Goal: Task Accomplishment & Management: Complete application form

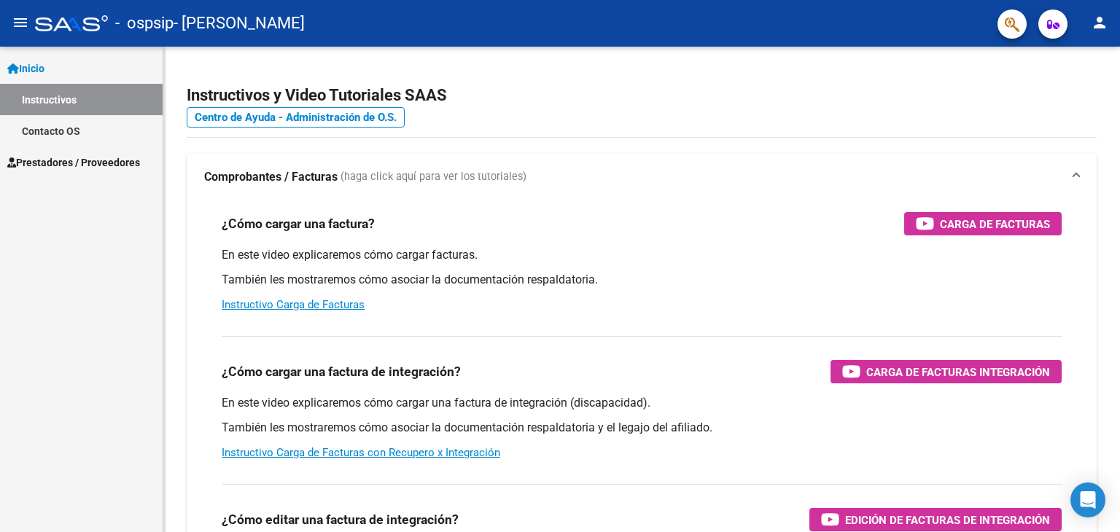
click at [105, 163] on span "Prestadores / Proveedores" at bounding box center [73, 163] width 133 height 16
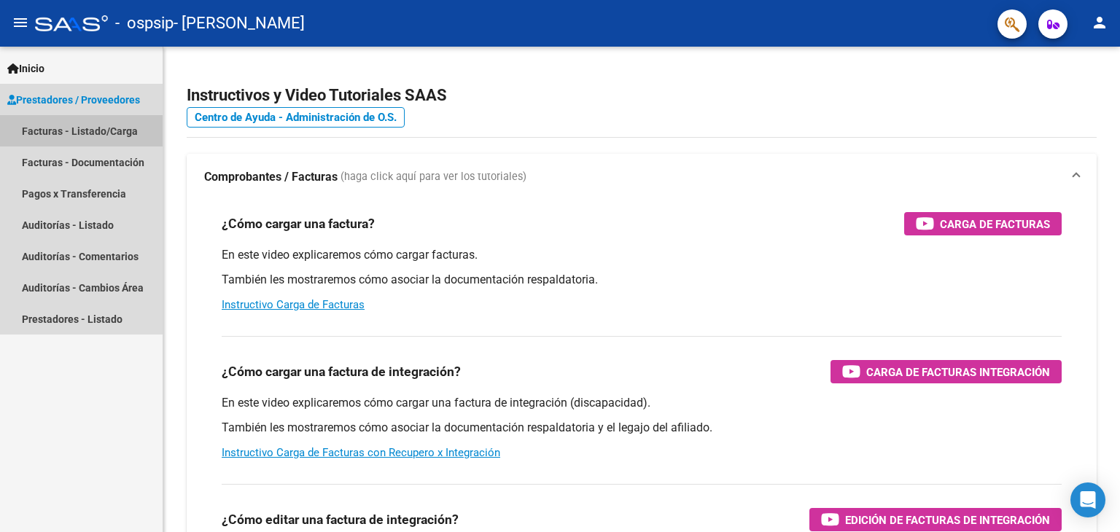
click at [53, 127] on link "Facturas - Listado/Carga" at bounding box center [81, 130] width 163 height 31
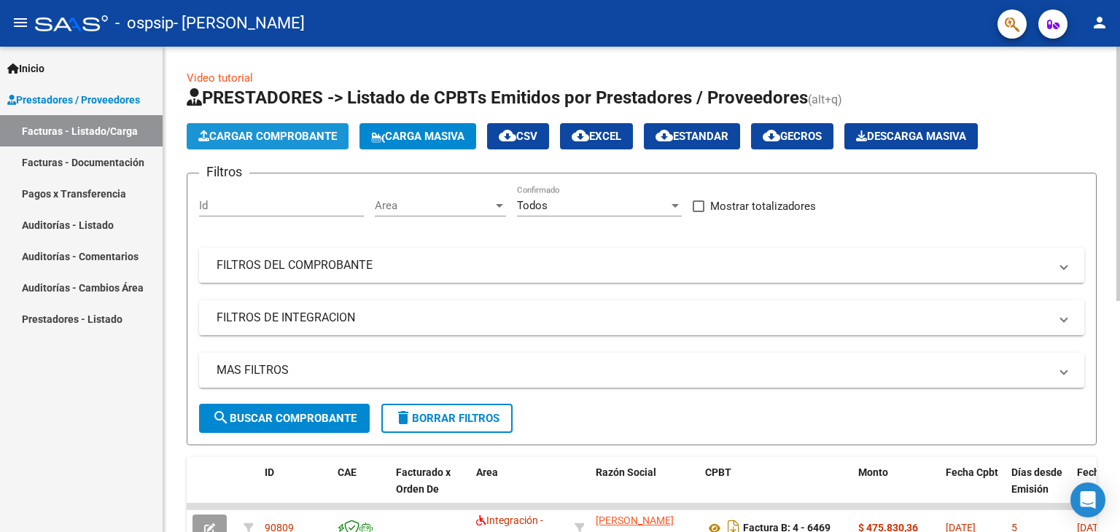
click at [265, 139] on span "Cargar Comprobante" at bounding box center [267, 136] width 139 height 13
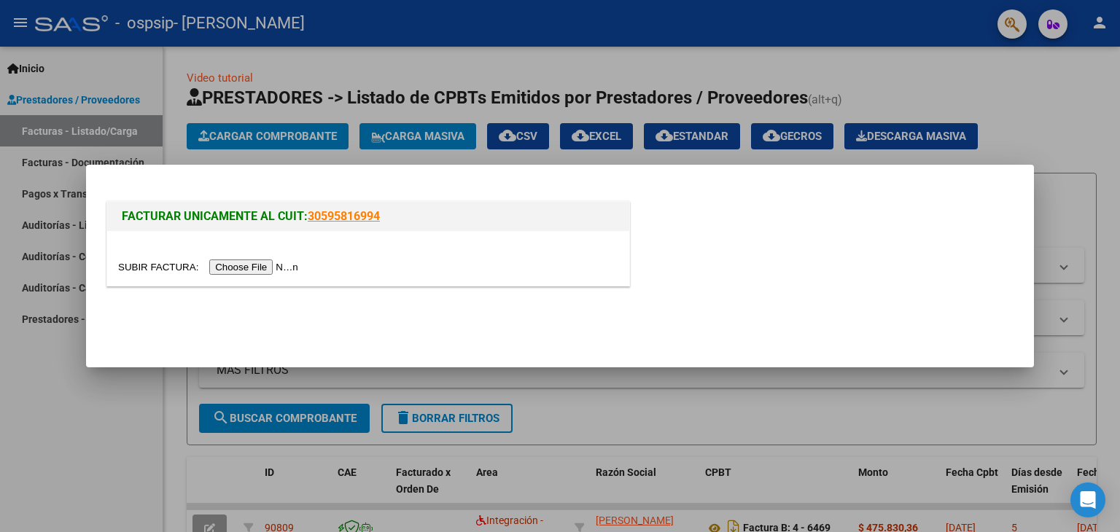
click at [242, 268] on input "file" at bounding box center [210, 267] width 184 height 15
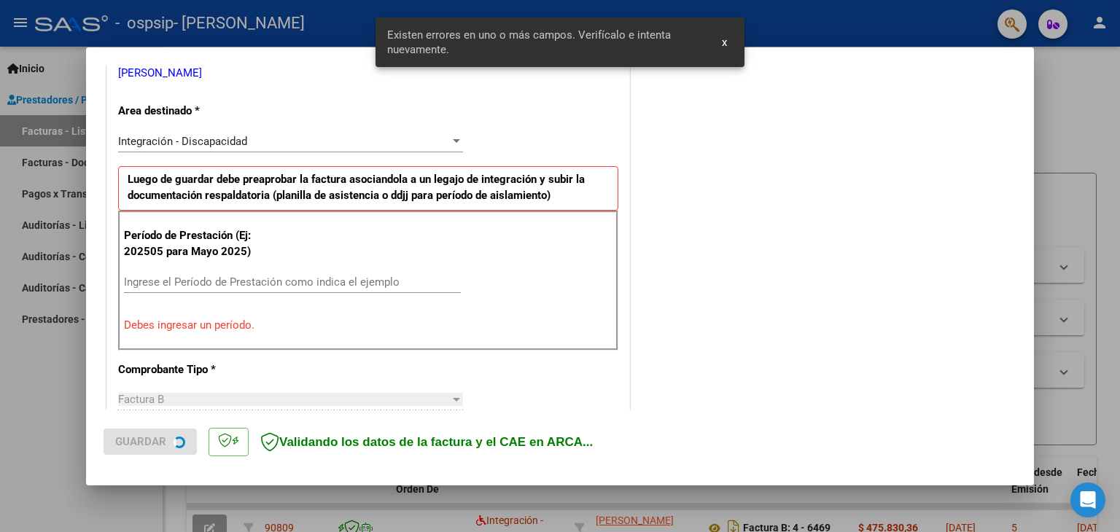
scroll to position [306, 0]
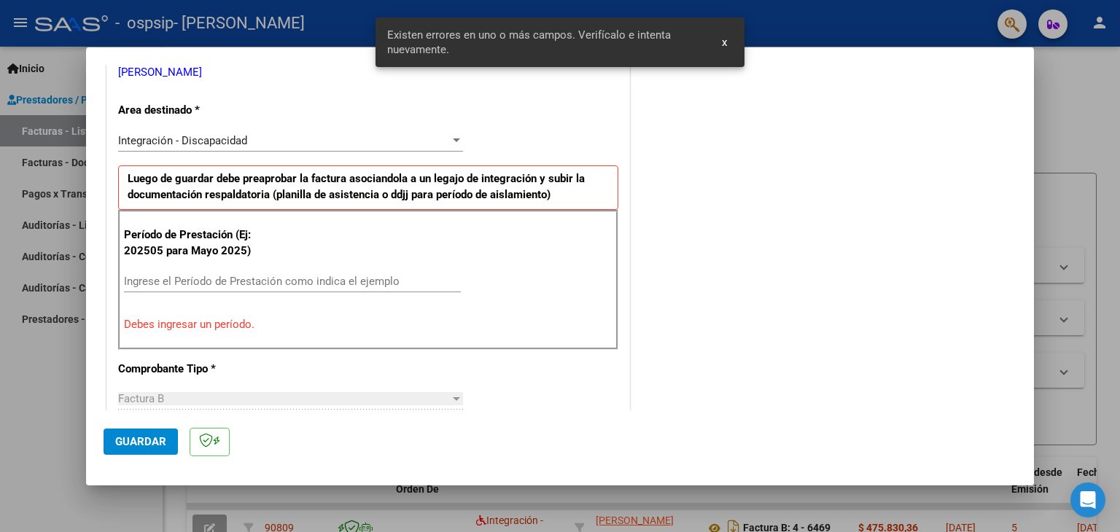
click at [156, 281] on input "Ingrese el Período de Prestación como indica el ejemplo" at bounding box center [292, 281] width 337 height 13
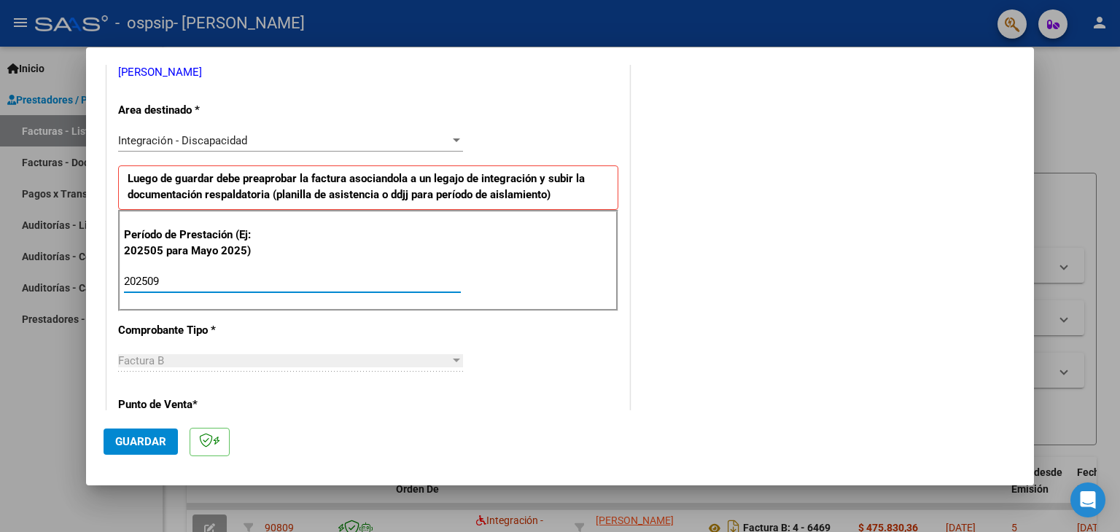
type input "202509"
click at [131, 441] on span "Guardar" at bounding box center [140, 441] width 51 height 13
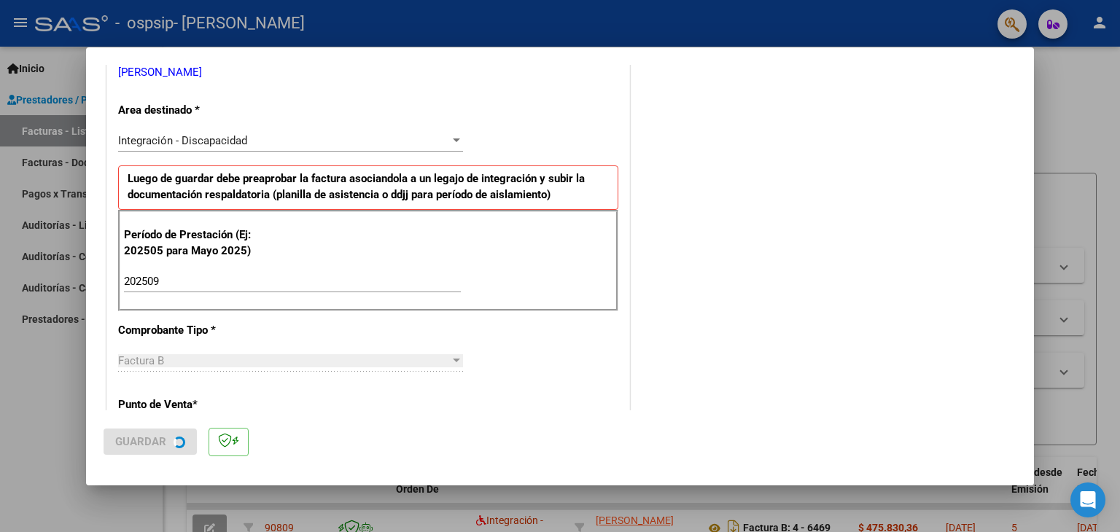
scroll to position [0, 0]
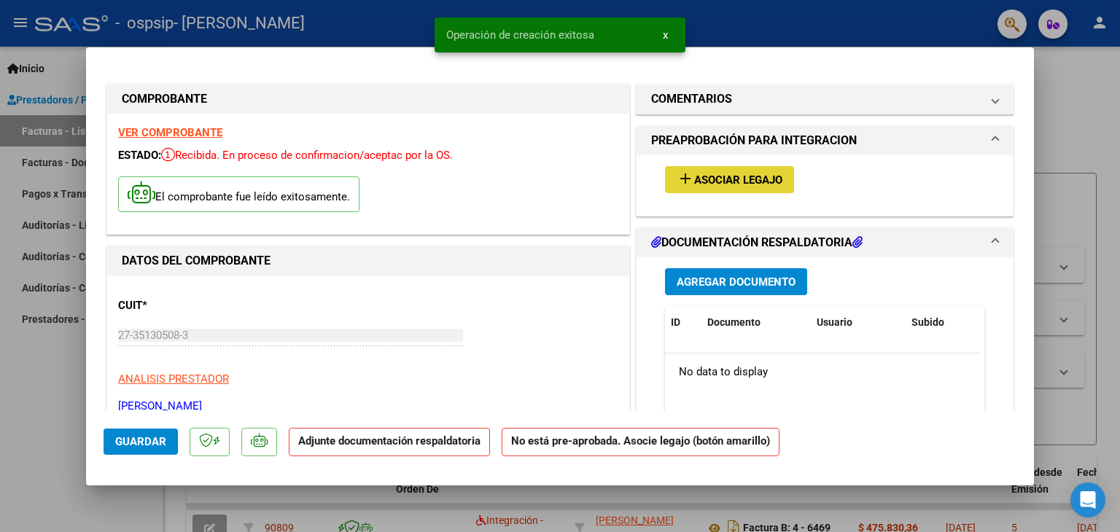
click at [746, 174] on span "Asociar Legajo" at bounding box center [738, 180] width 88 height 13
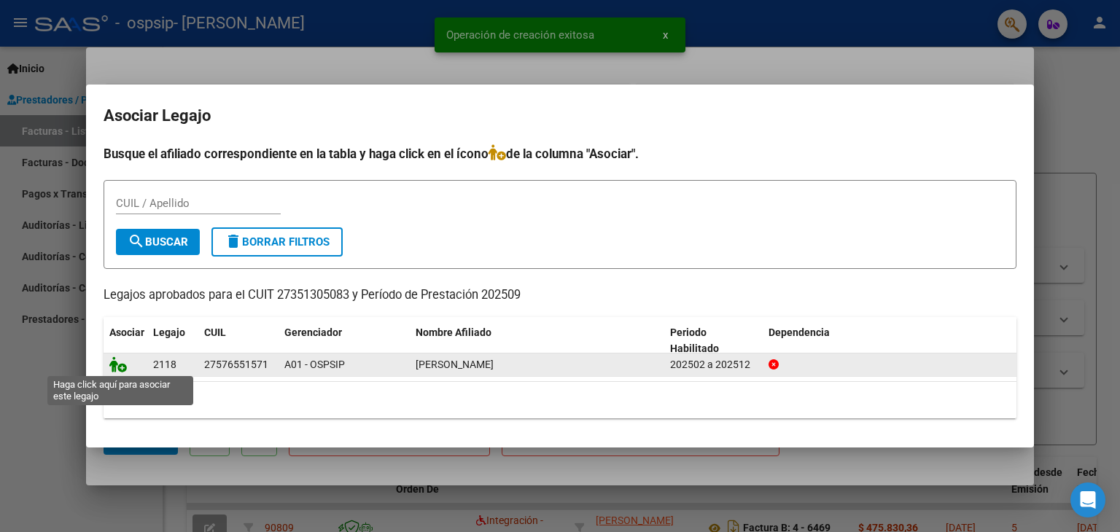
click at [123, 367] on icon at bounding box center [118, 365] width 18 height 16
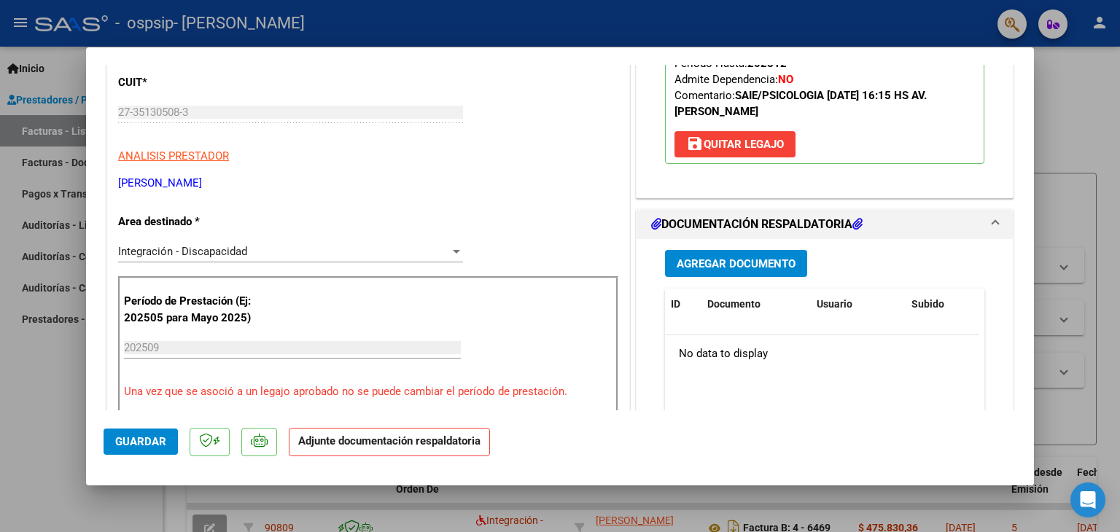
scroll to position [237, 0]
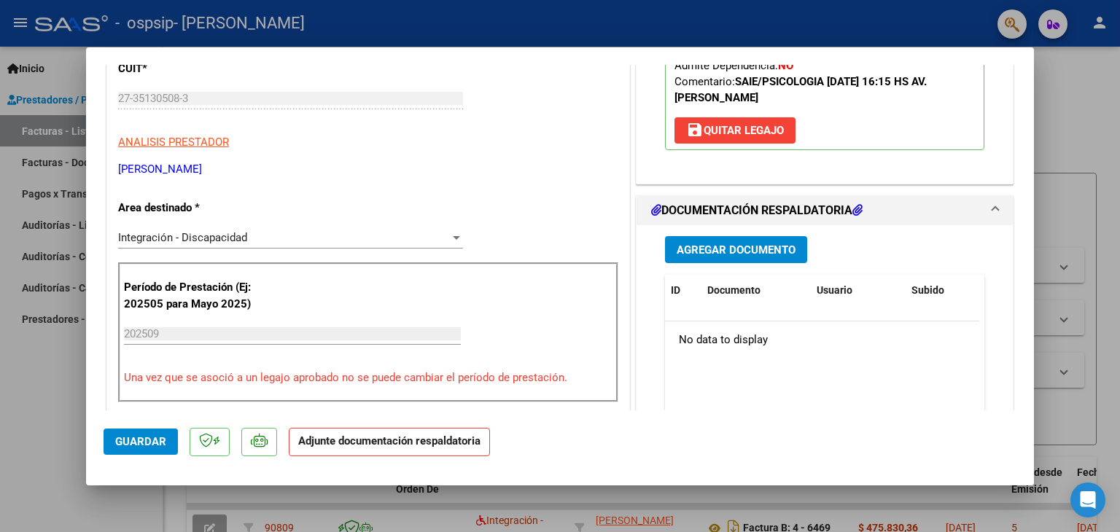
click at [712, 250] on span "Agregar Documento" at bounding box center [736, 250] width 119 height 13
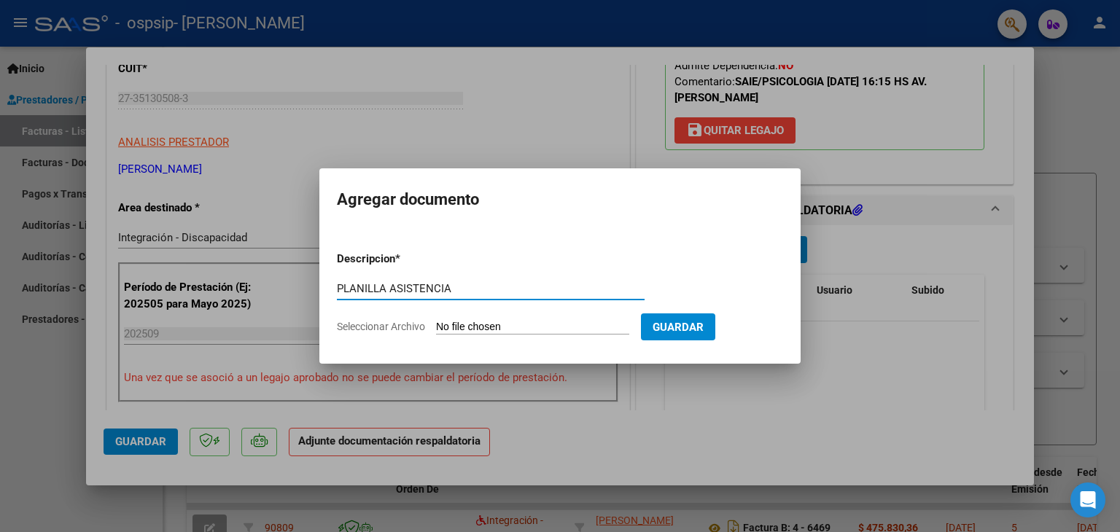
type input "PLANILLA ASISTENCIA"
click at [471, 320] on app-file-uploader "Seleccionar Archivo" at bounding box center [489, 326] width 304 height 13
click at [473, 330] on input "Seleccionar Archivo" at bounding box center [532, 328] width 193 height 14
click at [486, 327] on input "Seleccionar Archivo" at bounding box center [532, 328] width 193 height 14
type input "C:\fakepath\PSI PLANILLA ASIST [PERSON_NAME] SEPTIEMBRE.pdf"
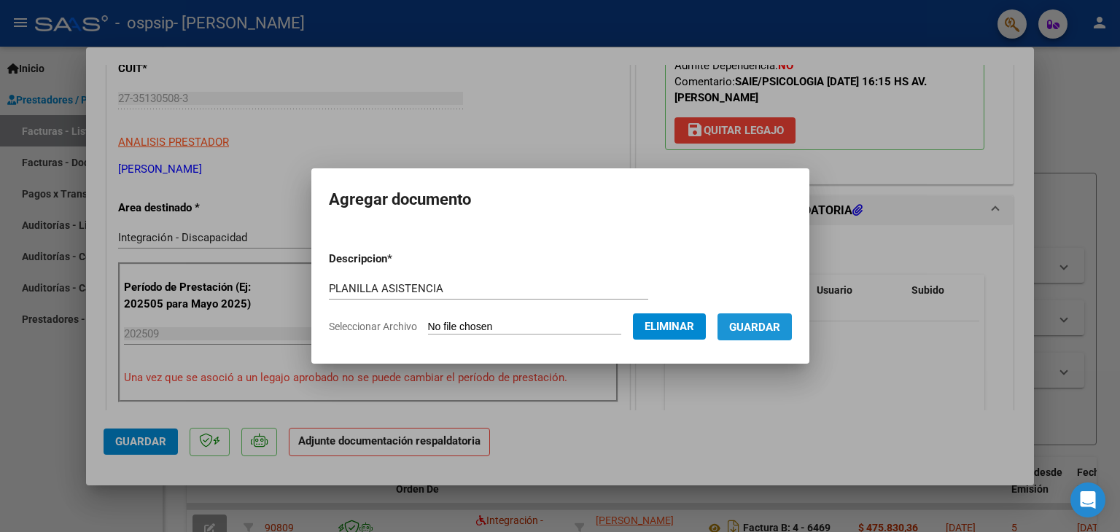
click at [780, 322] on span "Guardar" at bounding box center [754, 327] width 51 height 13
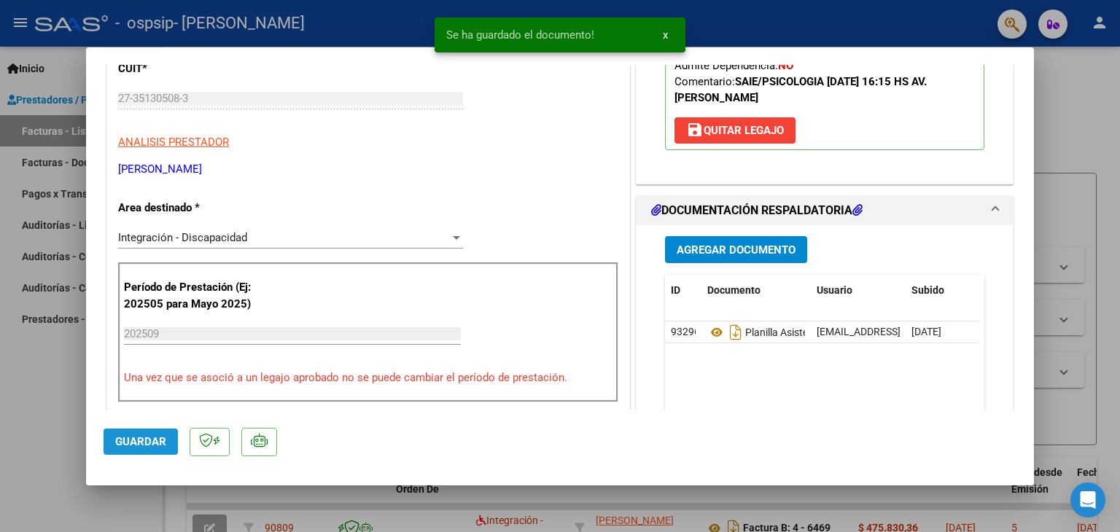
click at [131, 449] on button "Guardar" at bounding box center [141, 442] width 74 height 26
type input "$ 0,00"
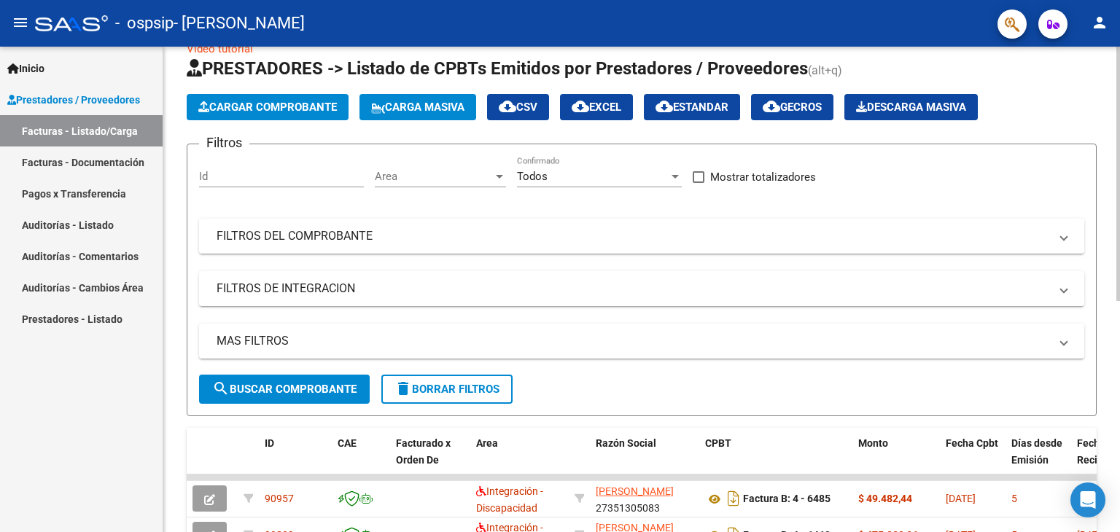
scroll to position [0, 0]
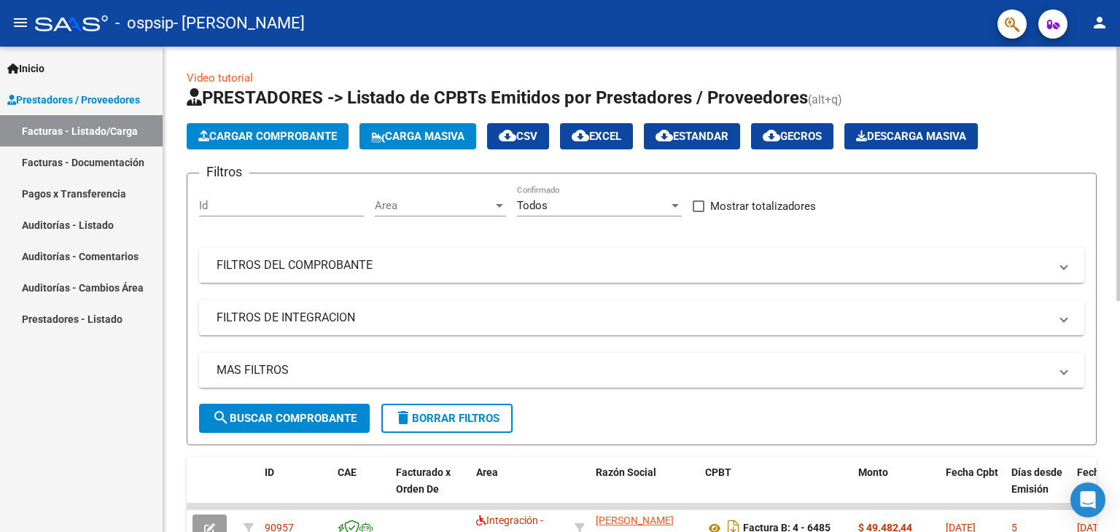
click at [1119, 154] on div at bounding box center [1118, 174] width 4 height 254
